Goal: Transaction & Acquisition: Book appointment/travel/reservation

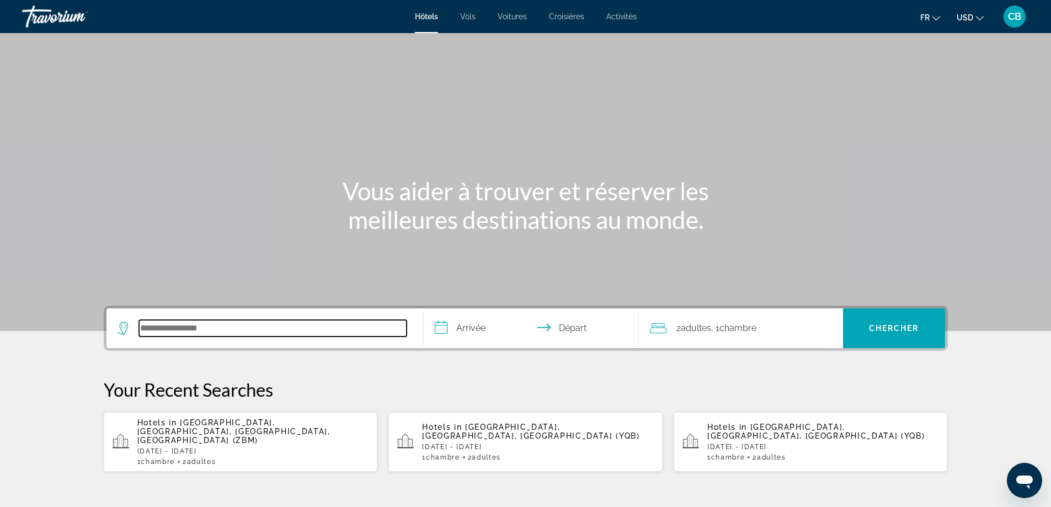
click at [201, 323] on input "Search hotel destination" at bounding box center [273, 328] width 268 height 17
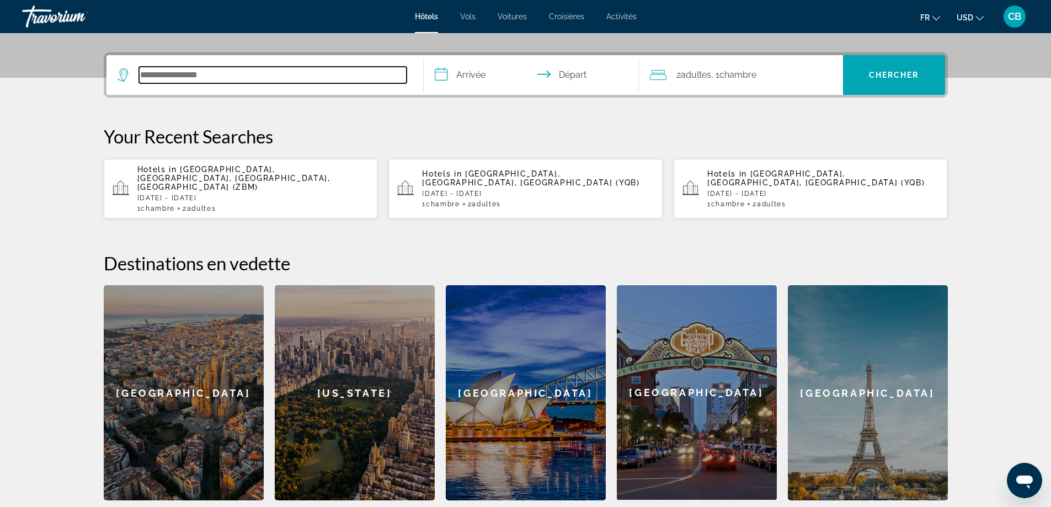
scroll to position [270, 0]
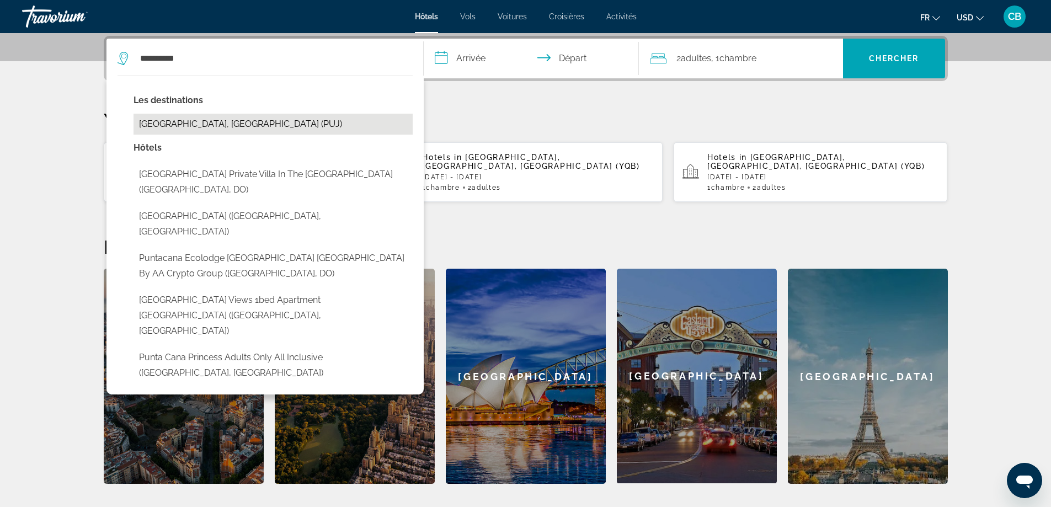
click at [204, 121] on button "[GEOGRAPHIC_DATA], [GEOGRAPHIC_DATA] (PUJ)" at bounding box center [272, 124] width 279 height 21
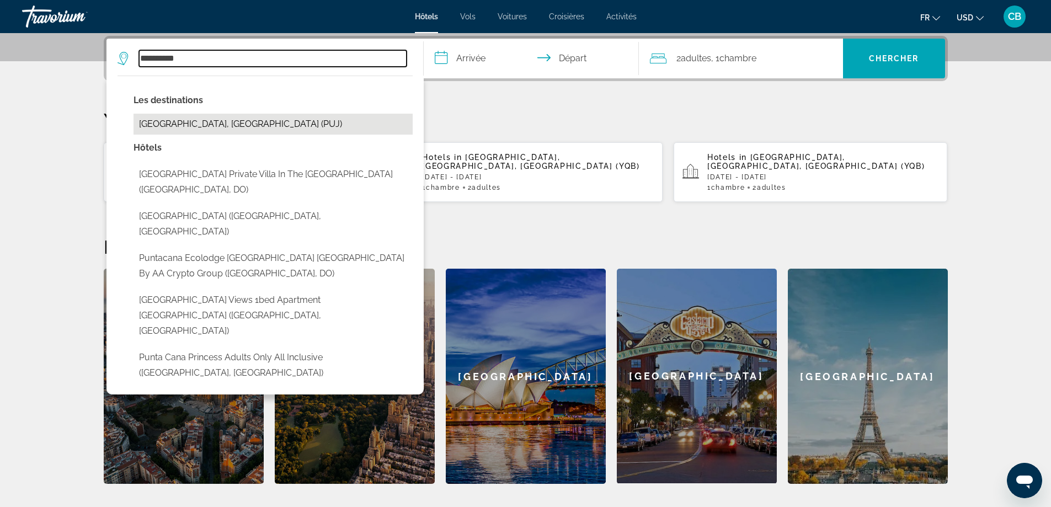
type input "**********"
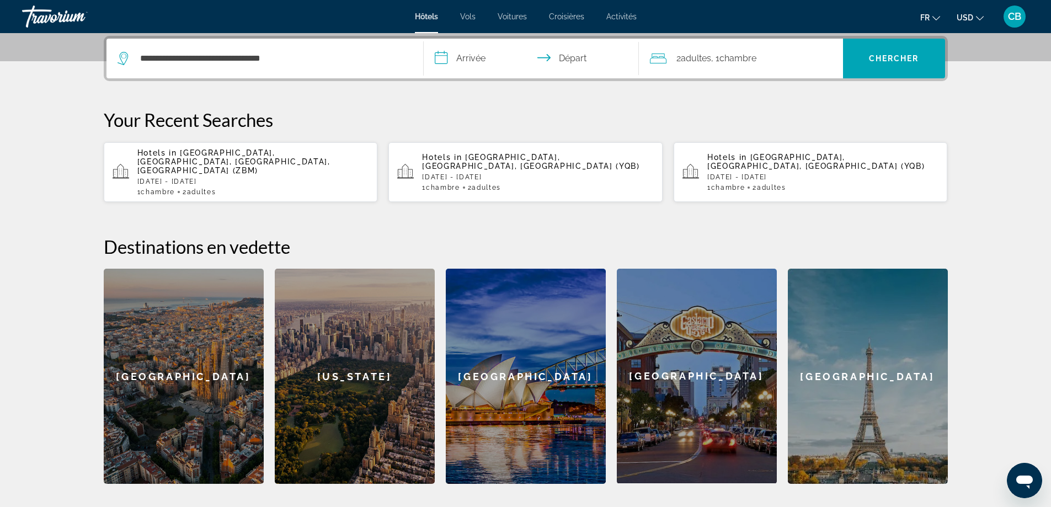
click at [471, 58] on input "**********" at bounding box center [534, 60] width 220 height 43
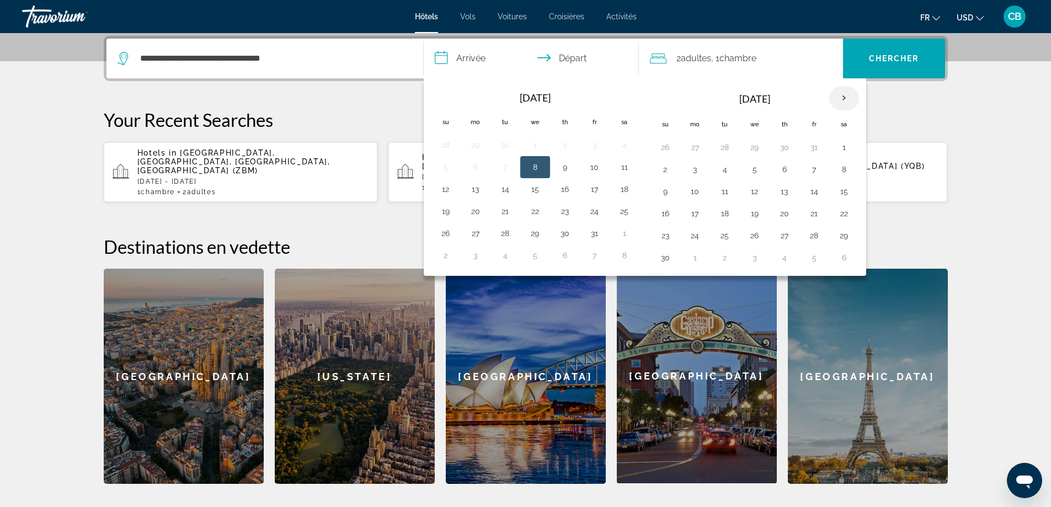
click at [847, 94] on th "Next month" at bounding box center [844, 98] width 30 height 24
click at [812, 167] on button "12" at bounding box center [814, 169] width 18 height 15
click at [839, 95] on th "Next month" at bounding box center [844, 98] width 30 height 24
click at [447, 98] on th "Previous month" at bounding box center [446, 98] width 30 height 24
click at [726, 191] on button "16" at bounding box center [725, 191] width 18 height 15
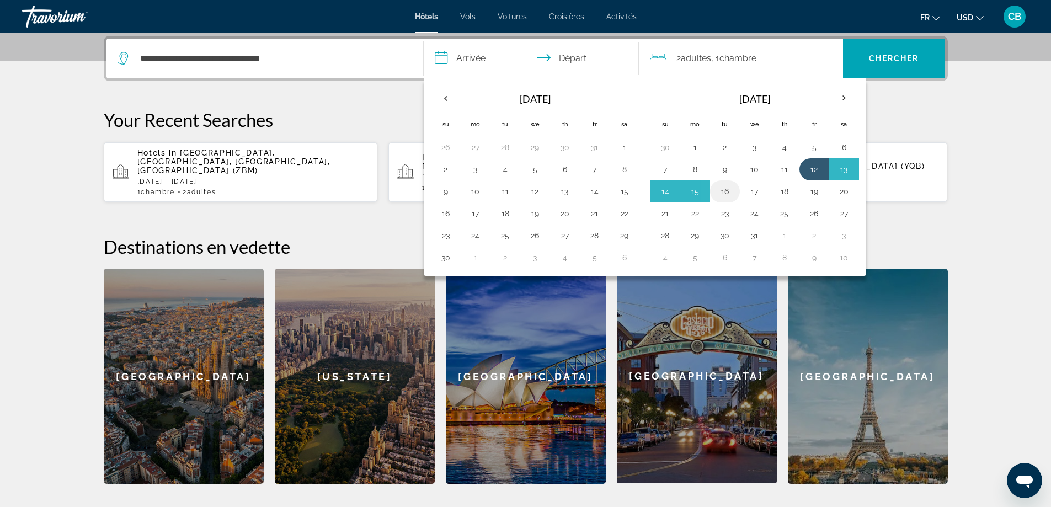
type input "**********"
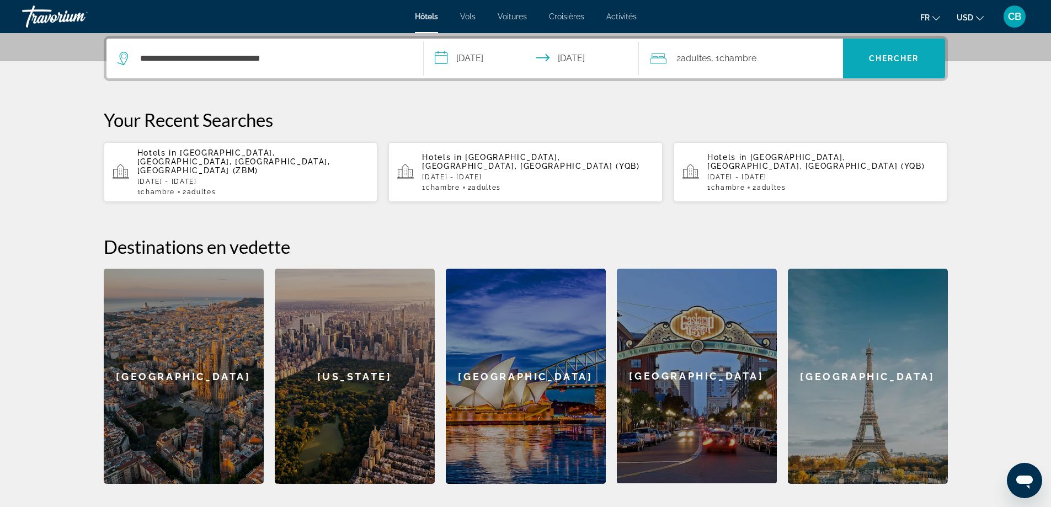
click at [870, 62] on span "Chercher" at bounding box center [894, 58] width 50 height 9
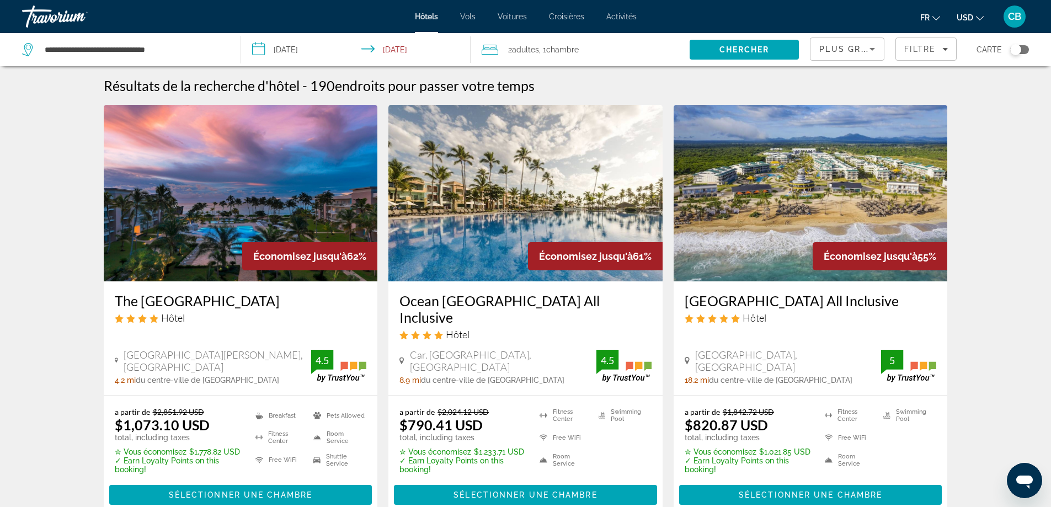
click at [979, 17] on icon "Change currency" at bounding box center [980, 18] width 8 height 8
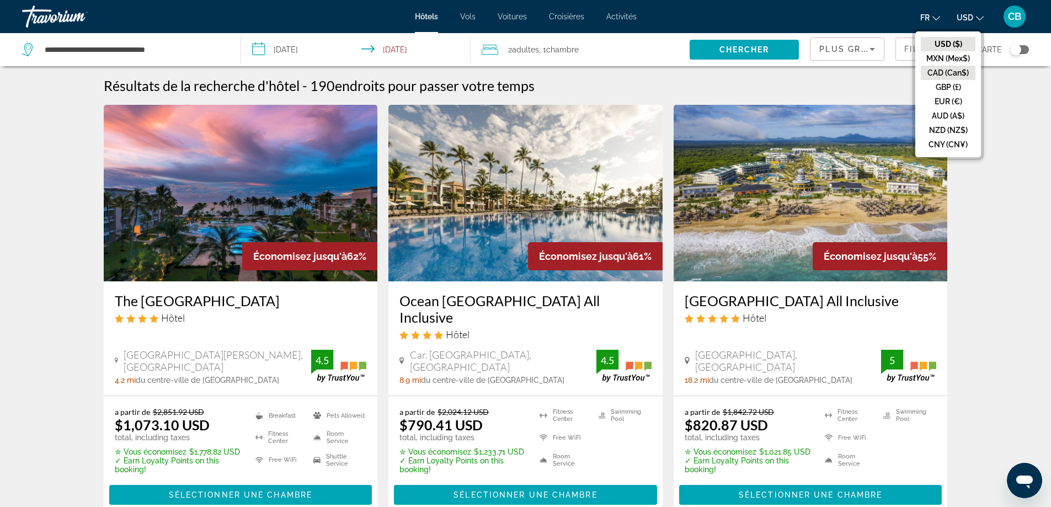
click at [964, 71] on button "CAD (Can$)" at bounding box center [948, 73] width 55 height 14
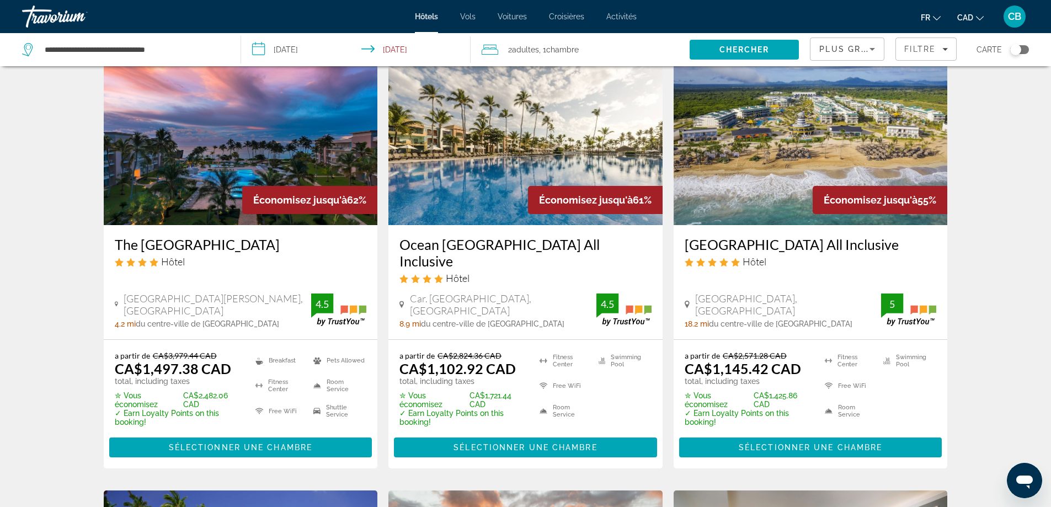
scroll to position [55, 0]
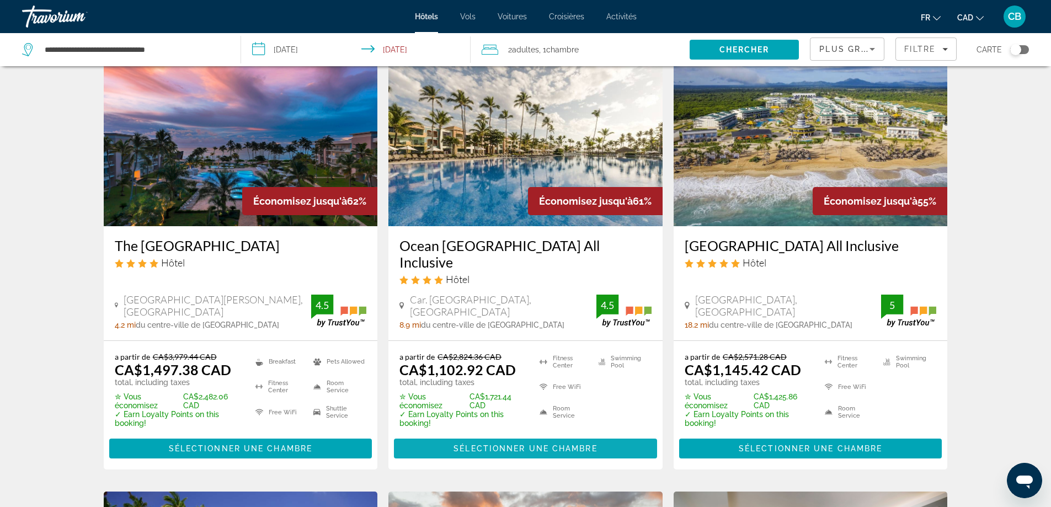
click at [494, 440] on span "Main content" at bounding box center [525, 448] width 263 height 26
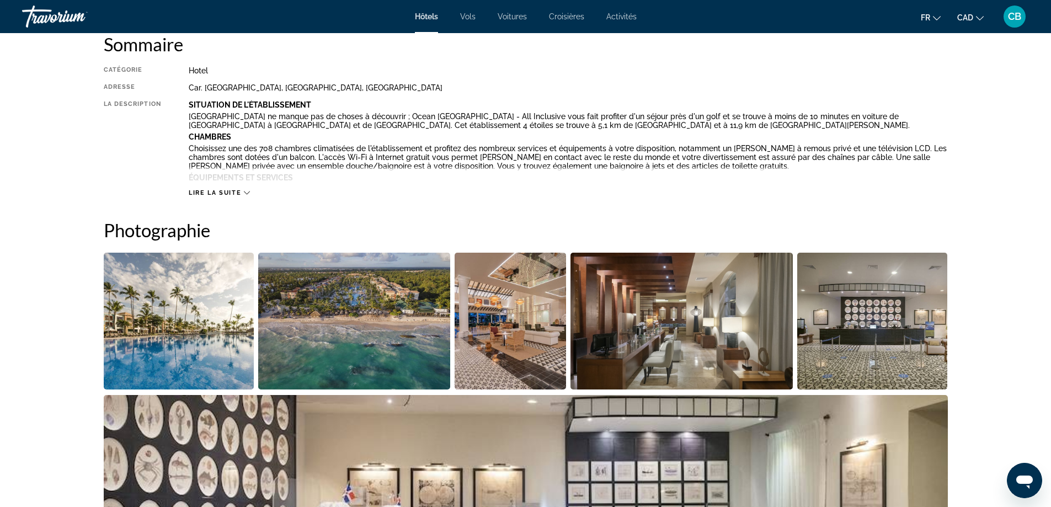
scroll to position [110, 0]
